Goal: Task Accomplishment & Management: Manage account settings

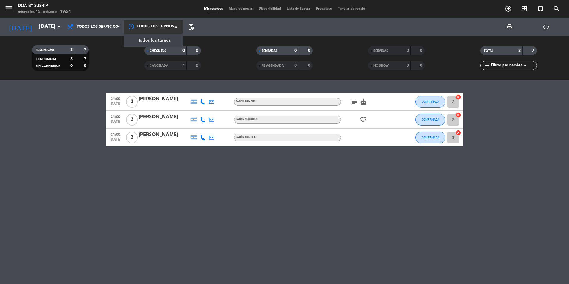
click at [157, 25] on div at bounding box center [154, 26] width 60 height 13
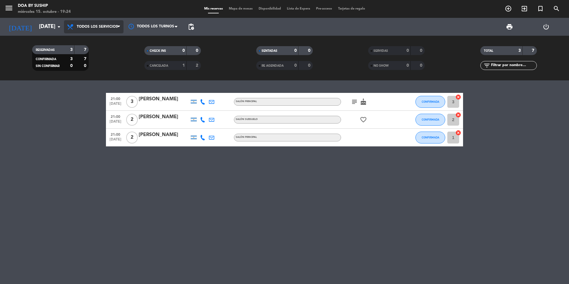
click at [101, 32] on span "Todos los servicios" at bounding box center [94, 26] width 60 height 13
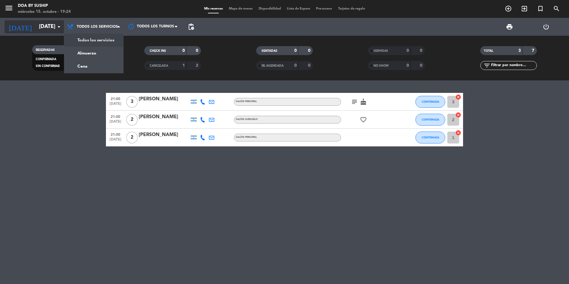
click at [41, 31] on input "[DATE]" at bounding box center [70, 27] width 69 height 12
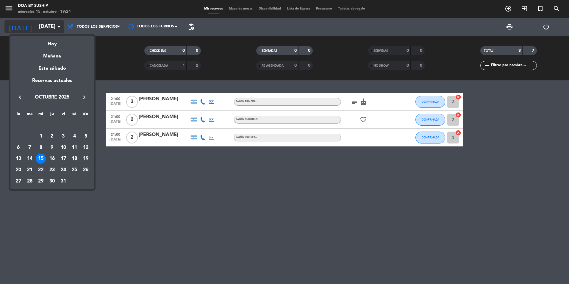
click at [41, 31] on div at bounding box center [284, 142] width 569 height 284
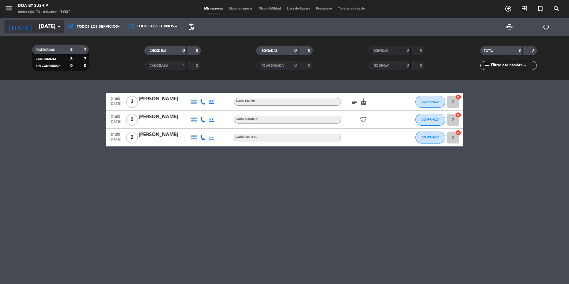
click at [46, 23] on input "[DATE]" at bounding box center [70, 27] width 69 height 12
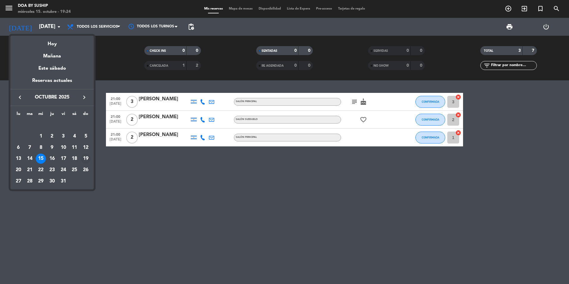
click at [85, 158] on div "19" at bounding box center [86, 159] width 10 height 10
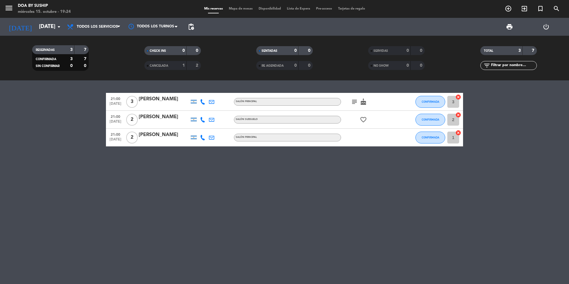
type input "[DATE]"
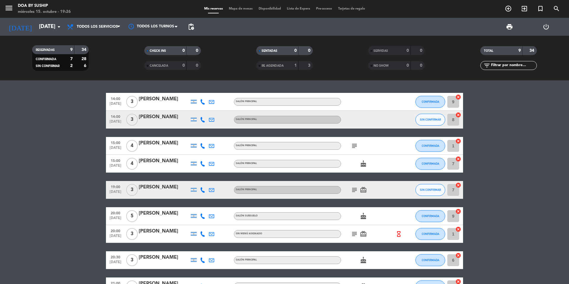
scroll to position [30, 0]
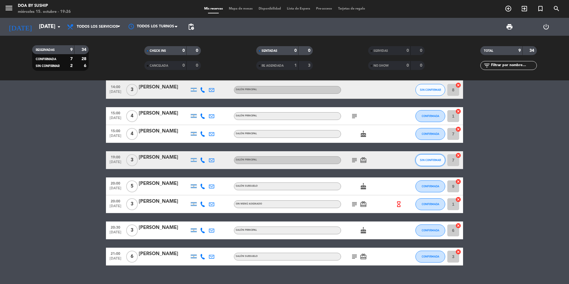
click at [424, 158] on button "SIN CONFIRMAR" at bounding box center [431, 160] width 30 height 12
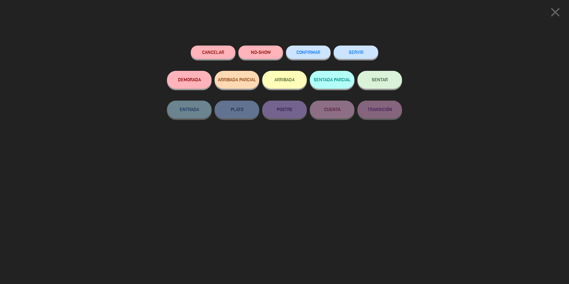
click at [324, 51] on button "CONFIRMAR" at bounding box center [308, 52] width 45 height 13
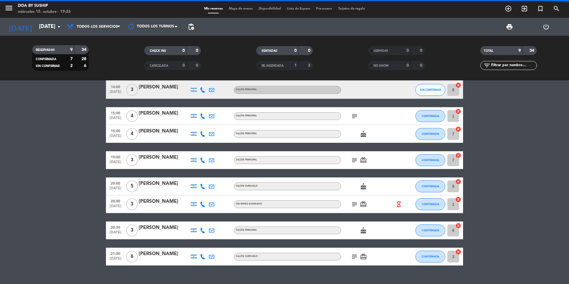
click at [351, 157] on span "subject" at bounding box center [354, 160] width 9 height 7
